Goal: Information Seeking & Learning: Find contact information

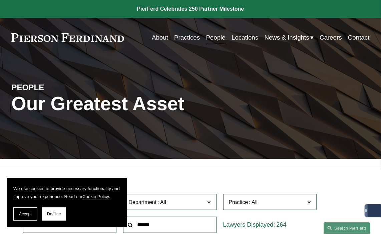
drag, startPoint x: 29, startPoint y: 213, endPoint x: 63, endPoint y: 192, distance: 39.7
click at [29, 211] on button "Accept" at bounding box center [25, 214] width 24 height 13
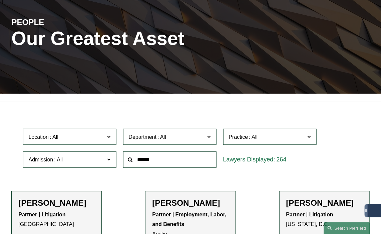
scroll to position [67, 0]
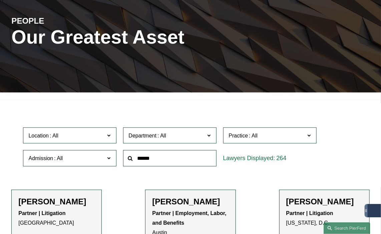
click at [310, 137] on span at bounding box center [308, 135] width 3 height 9
click at [109, 136] on span at bounding box center [108, 135] width 3 height 9
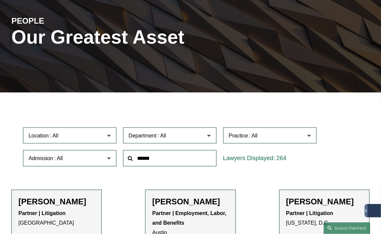
click at [0, 0] on link "[GEOGRAPHIC_DATA]" at bounding box center [0, 0] width 0 height 0
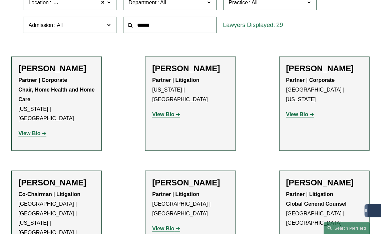
scroll to position [233, 0]
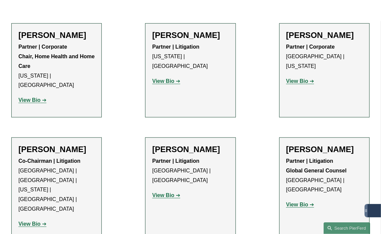
click at [173, 193] on strong "View Bio" at bounding box center [163, 196] width 22 height 6
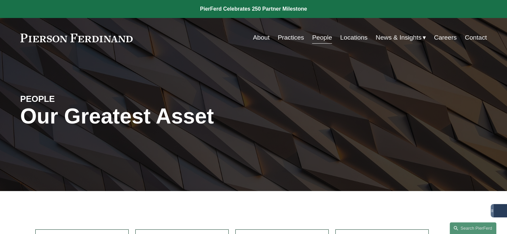
click at [321, 39] on link "People" at bounding box center [322, 37] width 20 height 13
